Goal: Check status: Check status

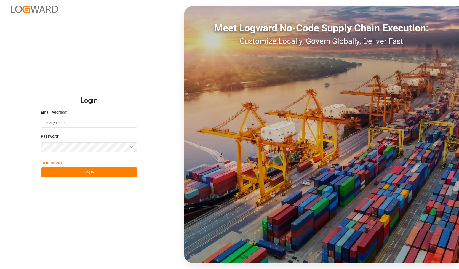
type input "[PERSON_NAME][EMAIL_ADDRESS][DOMAIN_NAME]"
click at [53, 173] on button "Log In" at bounding box center [89, 172] width 97 height 10
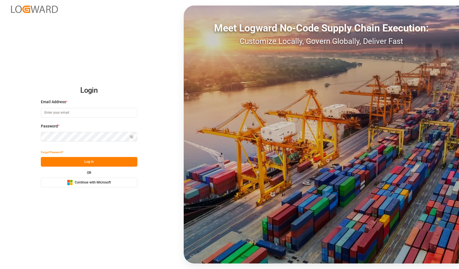
type input "[PERSON_NAME][EMAIL_ADDRESS][DOMAIN_NAME]"
click at [3, 142] on div "Login Email Address * alexander.schoeps@leschaco.com Password * Show password F…" at bounding box center [229, 134] width 459 height 269
click at [52, 159] on button "Log In" at bounding box center [89, 162] width 97 height 10
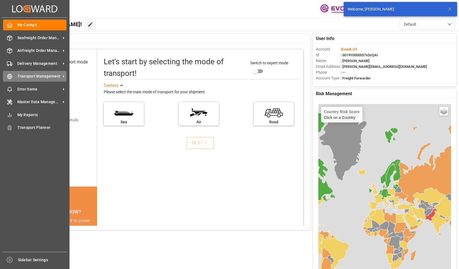
click at [34, 77] on span "Transport Management" at bounding box center [39, 76] width 44 height 6
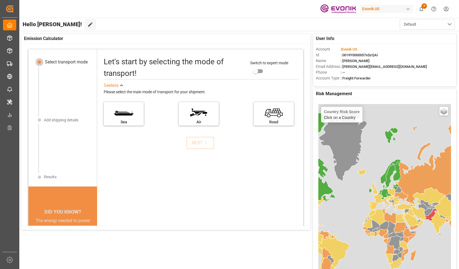
click at [239, 2] on div "Evonik US 4 Notifications Only show unread All Mark all categories read Downloa…" at bounding box center [236, 9] width 443 height 18
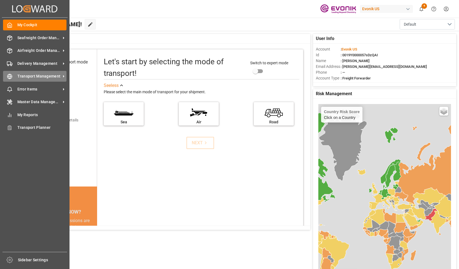
click at [45, 74] on span "Transport Management" at bounding box center [39, 76] width 44 height 6
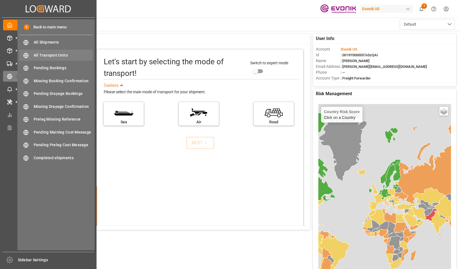
click at [66, 59] on div "All Transport Units All Transport Units" at bounding box center [55, 55] width 73 height 11
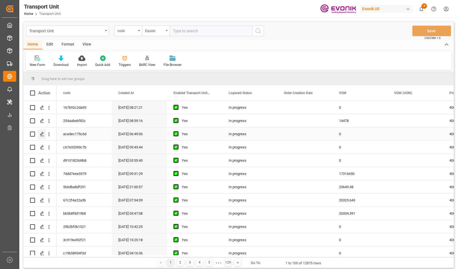
click at [42, 136] on line "Press SPACE to select this row." at bounding box center [42, 136] width 3 height 0
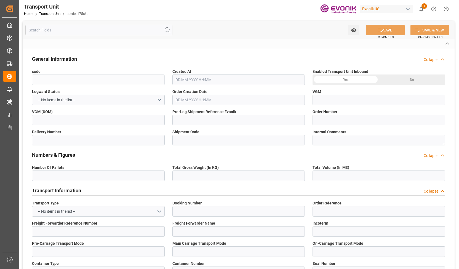
type input "acedec175c6d"
type input "4006638360"
type input "0046454849"
type input "3011587276"
type input "2875e25c897b"
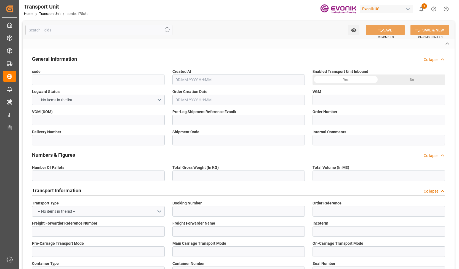
type input "254734383"
type input "MRKU9495054"
type input "010432"
type input "MAEU"
type textarea "77523"
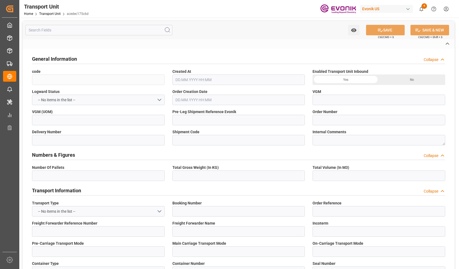
type input "[GEOGRAPHIC_DATA]"
type textarea "CW10 9NT"
type input "United Kingdom"
type input "[GEOGRAPHIC_DATA]"
type input "Southampton"
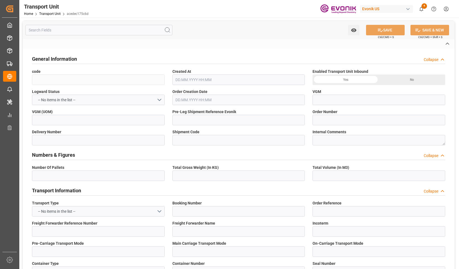
type input "MAERSK TENNESSEE"
type input "526E"
type input "4006638359"
type input "[GEOGRAPHIC_DATA]"
type input "SOUTHAMPTON"
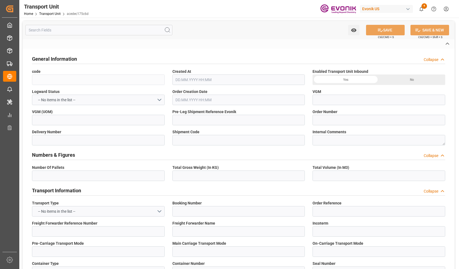
type input "[GEOGRAPHIC_DATA]"
type input "US"
type input "TRUCK"
type input "VESSEL"
type input "BG JADE"
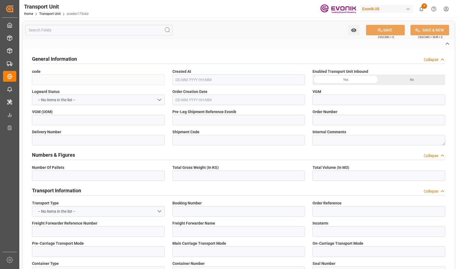
type input "TRUCK"
type input "GB"
type input "MIDDLEWICH"
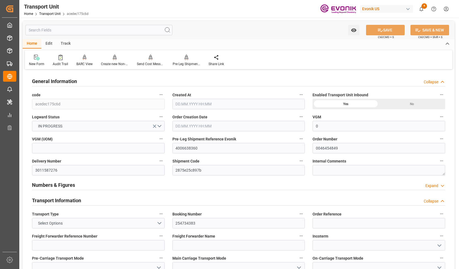
type input "0"
type input "Maersk"
type input "Maersk Line AS"
type input "USHOU"
type input "GBSOU"
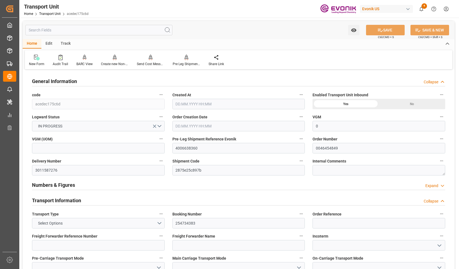
type input "9314210"
type input "USHOU"
type input "GBSOU"
type input "9803687"
type input "18774"
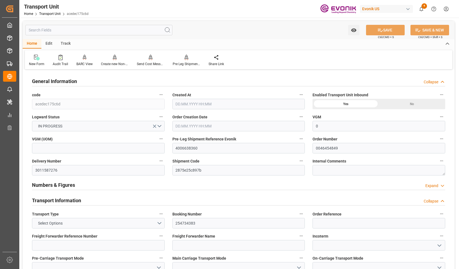
type input "03.06.2025 06:49"
type input "19.07.2025"
type input "18.06.2025 09:59"
type input "24.07.2025 10:15"
type input "18.06.2025 16:06"
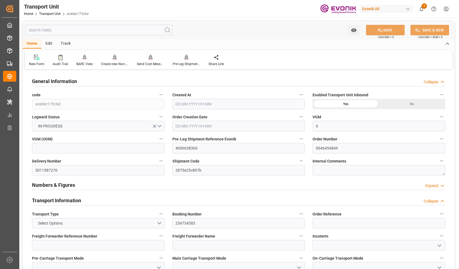
type input "23.06.2025 00:00"
type input "23.06.2025 12:00"
type input "23.06.2025 22:02"
type input "19.07.2025 00:00"
type input "19.07.2025 19:00"
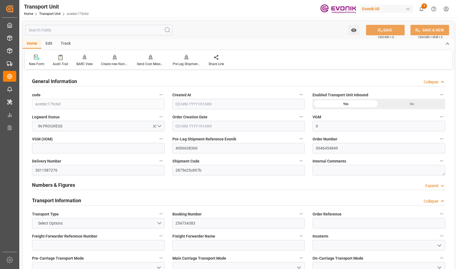
type input "19.07.2025 11:44"
type input "19.07.2025 11:00"
type input "23.07.2025 12:56"
type input "24.07.2025 10:15"
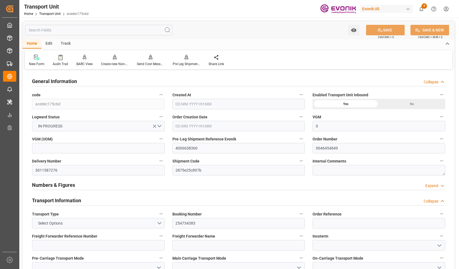
type input "19.07.2025 12:00"
type input "18.06.2025 17:00"
type input "23.06.2025"
type input "24.07.2025 06:27"
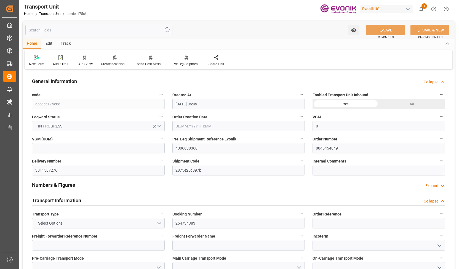
type input "23.06.2025 06:28"
type input "23.06.2025 19:00"
type input "23.06.2025 21:40"
type input "12.07.2025 15:00"
type input "12.07.2025 14:32"
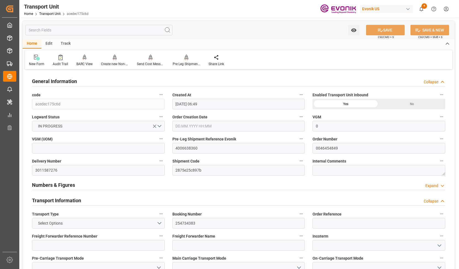
type input "13.07.2025 15:21"
type input "12.07.2025 23:50"
type input "16.07.2025 21:19"
type input "16.07.2025 21:00"
type input "18.07.2025 14:36"
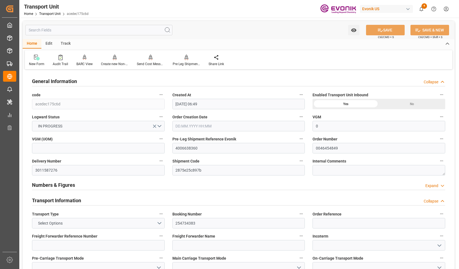
type input "19.07.2025 10:00"
type input "19.07.2025 10:59"
type input "19.07.2025 21:29"
type input "19.07.2025 15:12"
type input "23.07.2025 15:12"
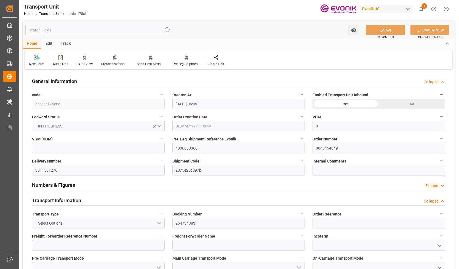
click at [66, 45] on div "Track" at bounding box center [66, 43] width 18 height 9
click at [36, 59] on icon at bounding box center [36, 58] width 6 height 6
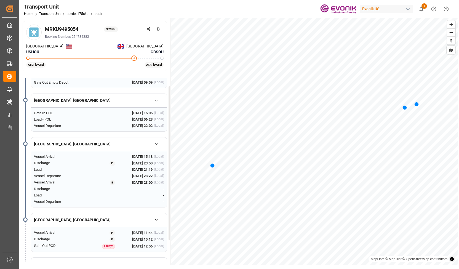
scroll to position [14, 0]
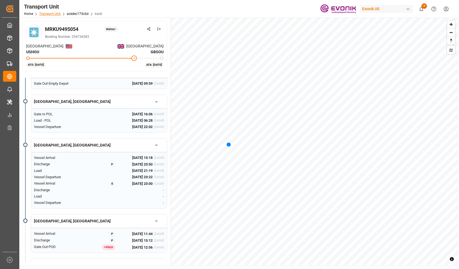
click at [56, 13] on link "Transport Unit" at bounding box center [50, 14] width 22 height 4
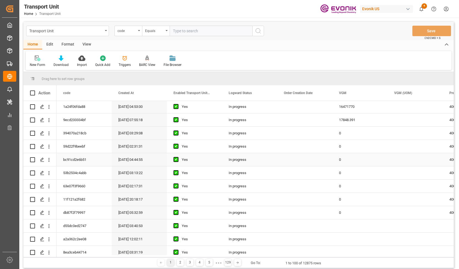
scroll to position [293, 0]
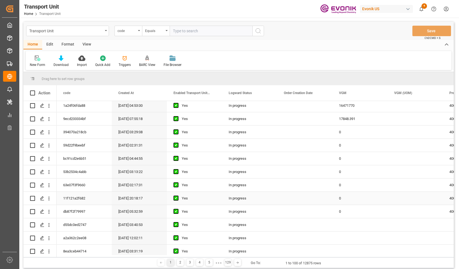
click at [76, 197] on div "11f121a2f682" at bounding box center [84, 198] width 55 height 13
click at [48, 197] on icon "open menu" at bounding box center [49, 199] width 6 height 6
click at [70, 241] on span "Track Shipment" at bounding box center [84, 243] width 51 height 5
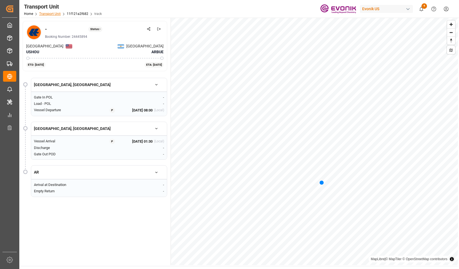
click at [57, 14] on link "Transport Unit" at bounding box center [50, 14] width 22 height 4
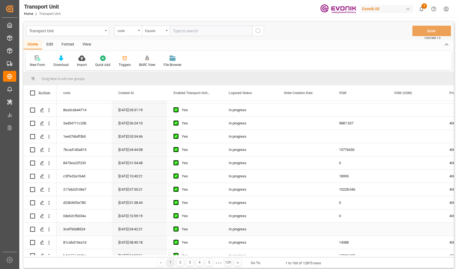
scroll to position [484, 0]
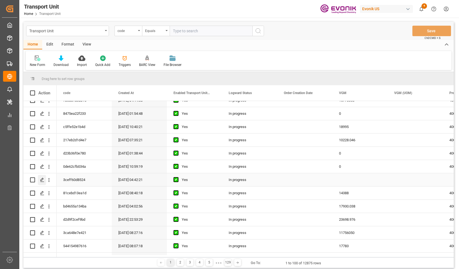
click at [42, 177] on div "Press SPACE to select this row." at bounding box center [42, 180] width 8 height 10
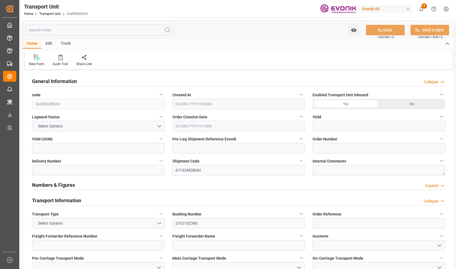
type input "OOCL"
type input "Orient Overseas Container Line Ltd"
type input "USHOU"
type input "NLRTM"
type input "9350018"
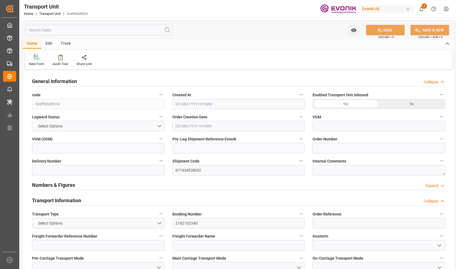
type input "USHOU"
type input "NLRTM"
type input "0"
type input "[DATE] 04:42"
type input "[DATE]"
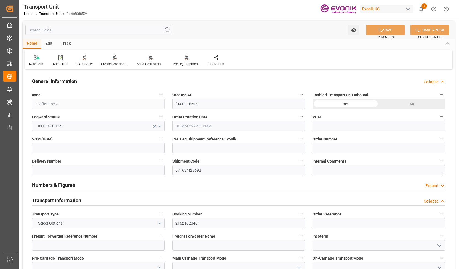
type input "[DATE] 00:00"
type input "[DATE] 09:44"
type input "[DATE] 00:00"
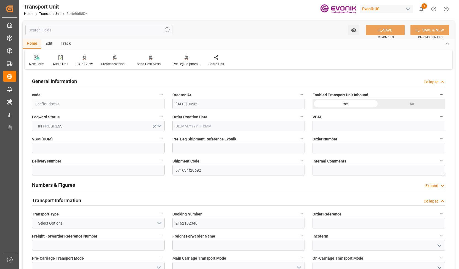
type input "[DATE] 17:13"
type input "[DATE] 16:00"
type input "[DATE] 07:00"
type input "[DATE] 09:53"
type input "[DATE] 04:30"
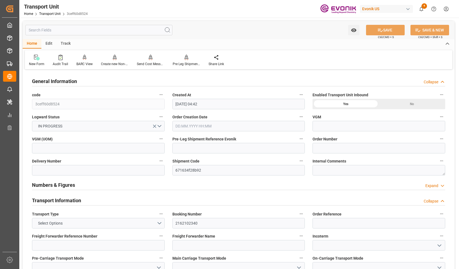
click at [63, 42] on div "Track" at bounding box center [66, 43] width 18 height 9
click at [37, 58] on icon at bounding box center [36, 59] width 6 height 4
